Goal: Find specific fact: Find specific fact

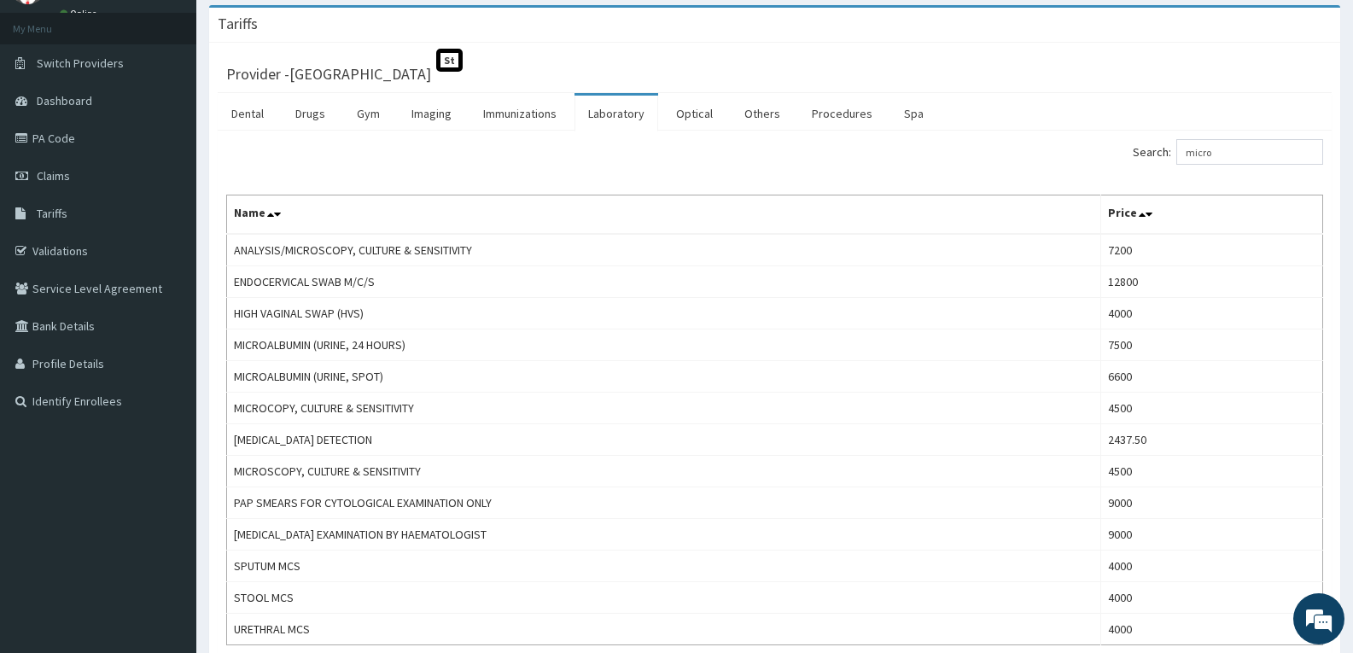
scroll to position [85, 0]
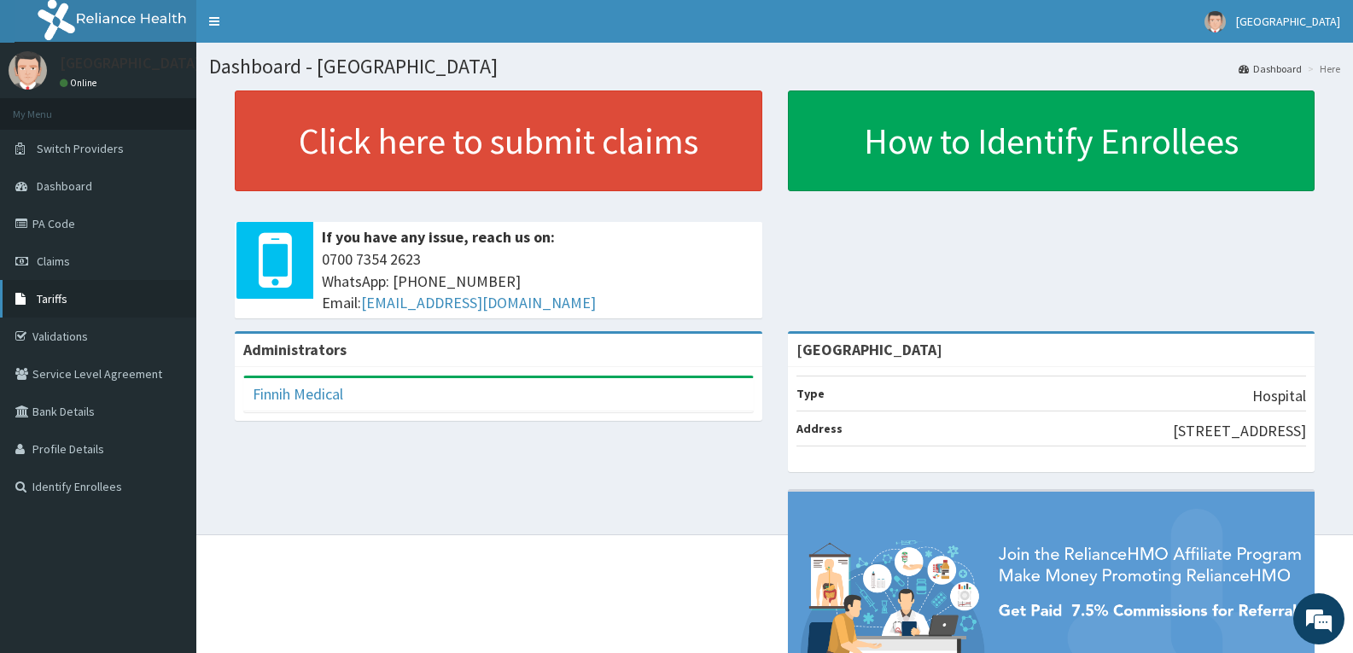
click at [80, 306] on link "Tariffs" at bounding box center [98, 299] width 196 height 38
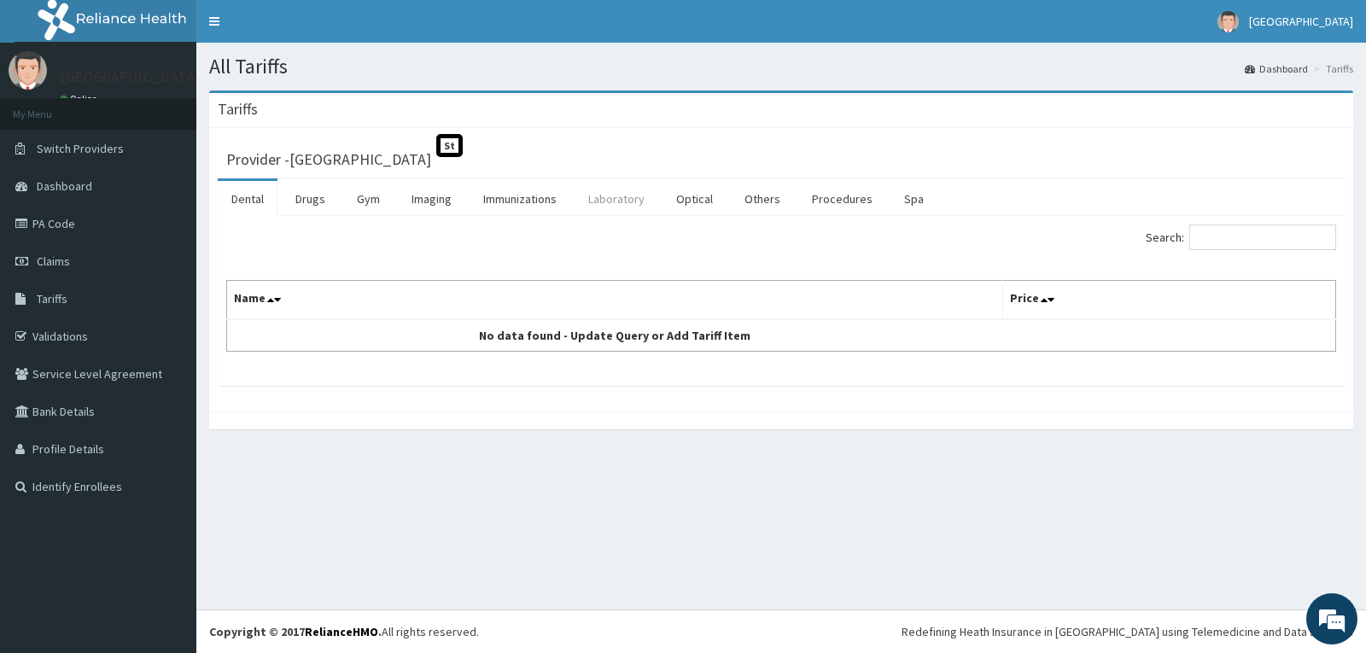
click at [594, 201] on link "Laboratory" at bounding box center [617, 199] width 84 height 36
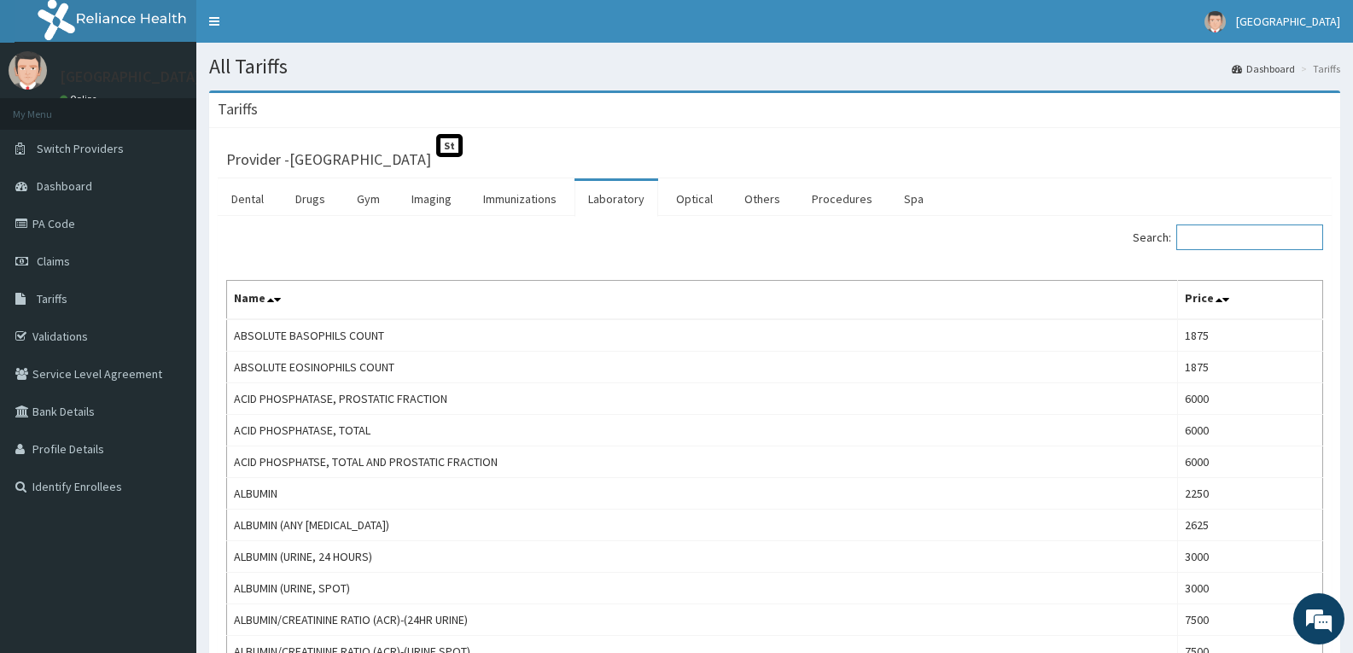
click at [1210, 241] on input "Search:" at bounding box center [1249, 238] width 147 height 26
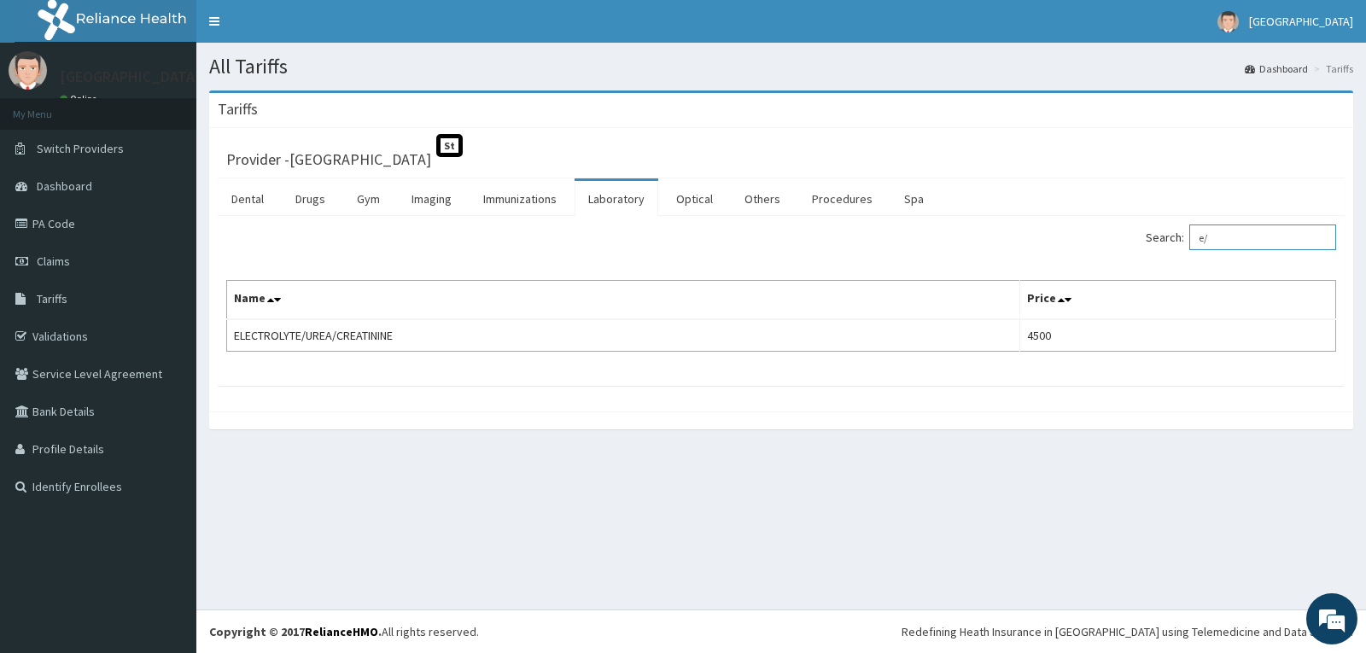
type input "e"
type input "w"
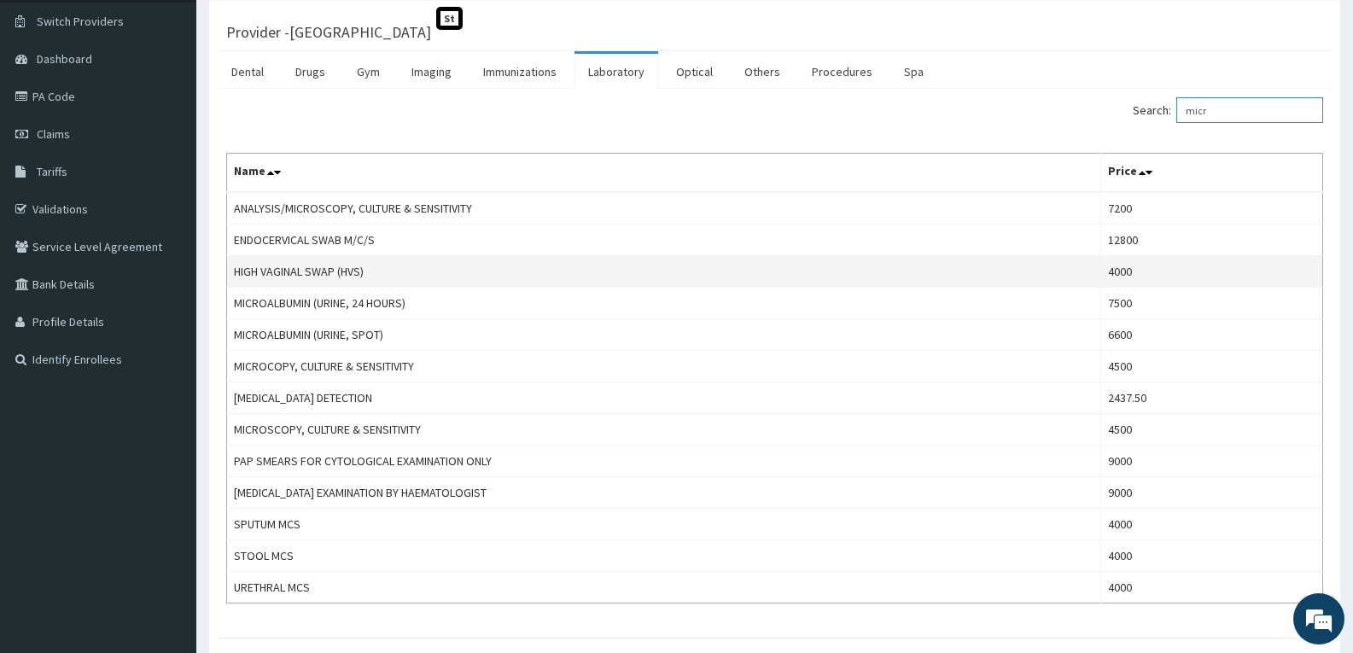
scroll to position [171, 0]
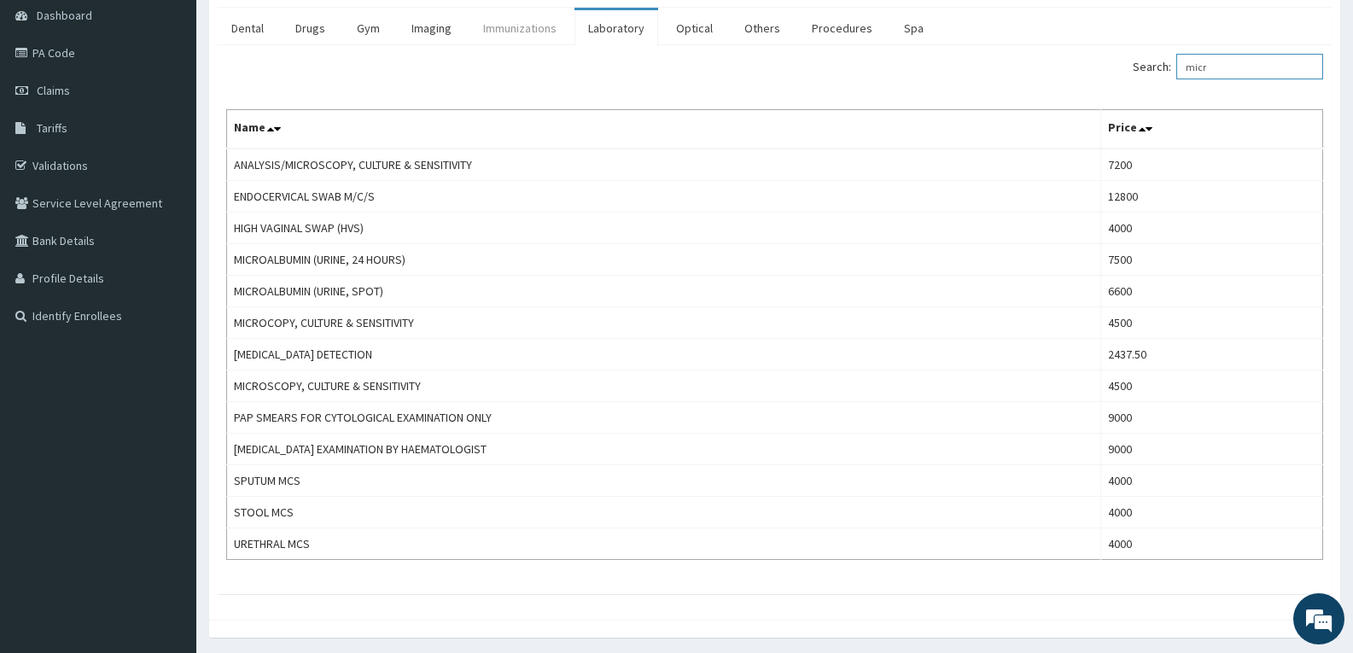
type input "micr"
